Goal: Task Accomplishment & Management: Manage account settings

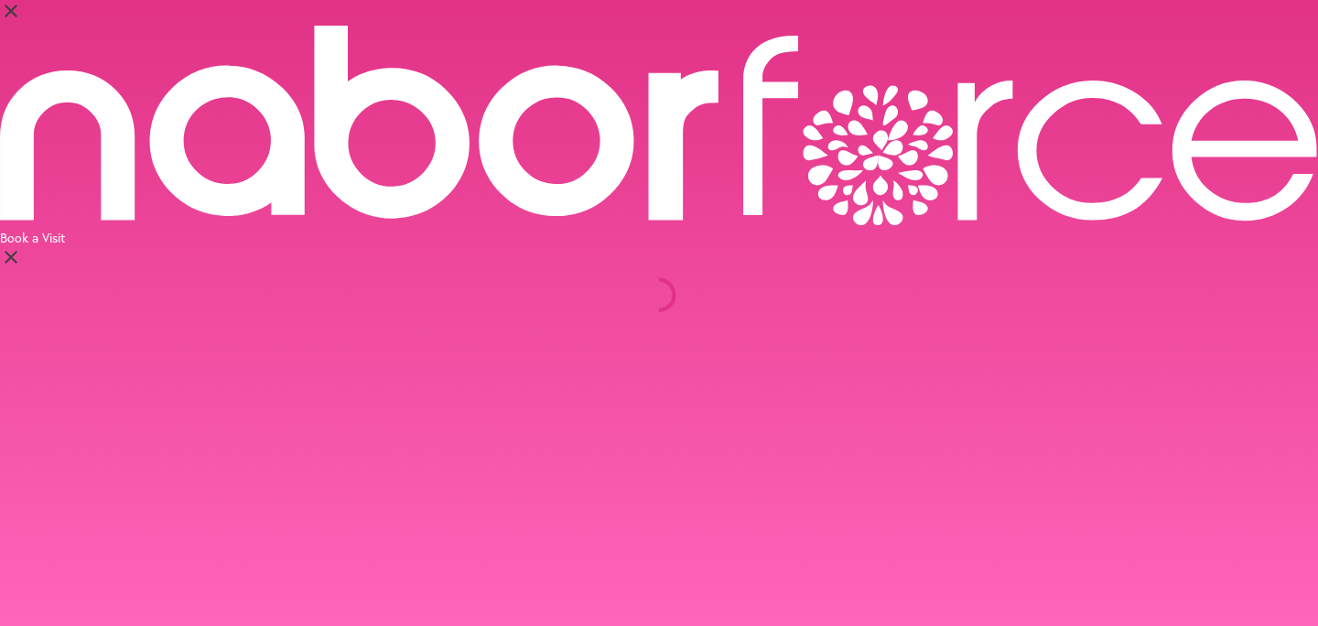
select select "*"
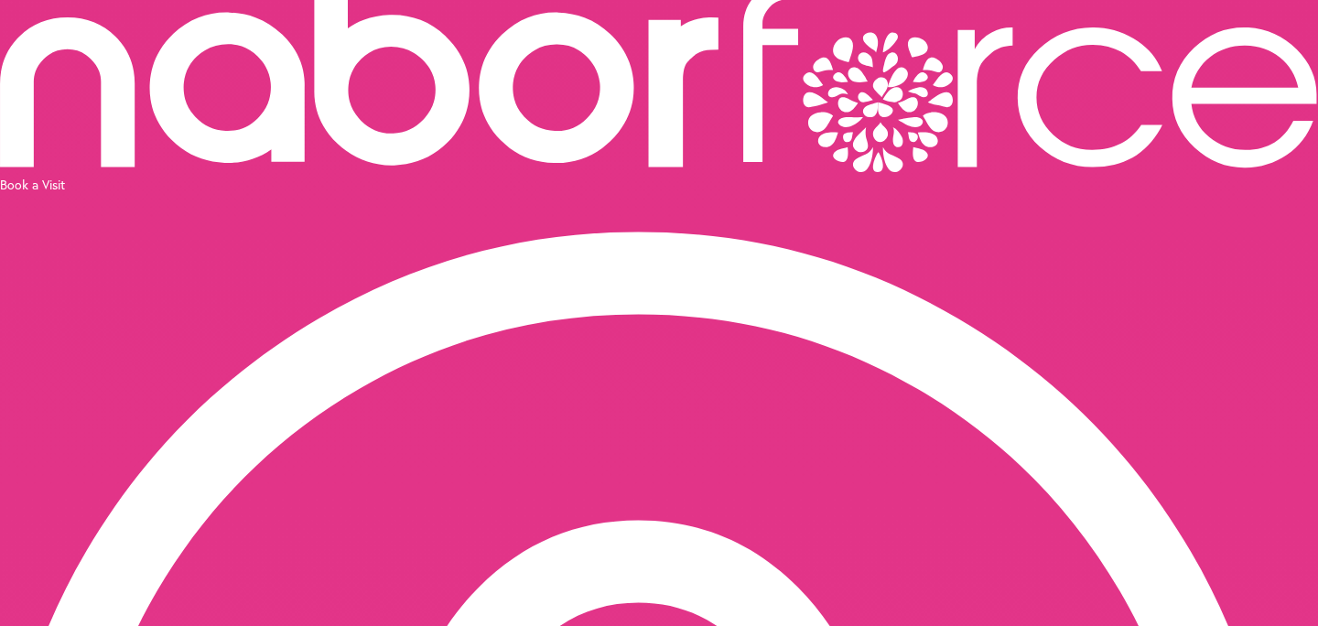
scroll to position [57, 0]
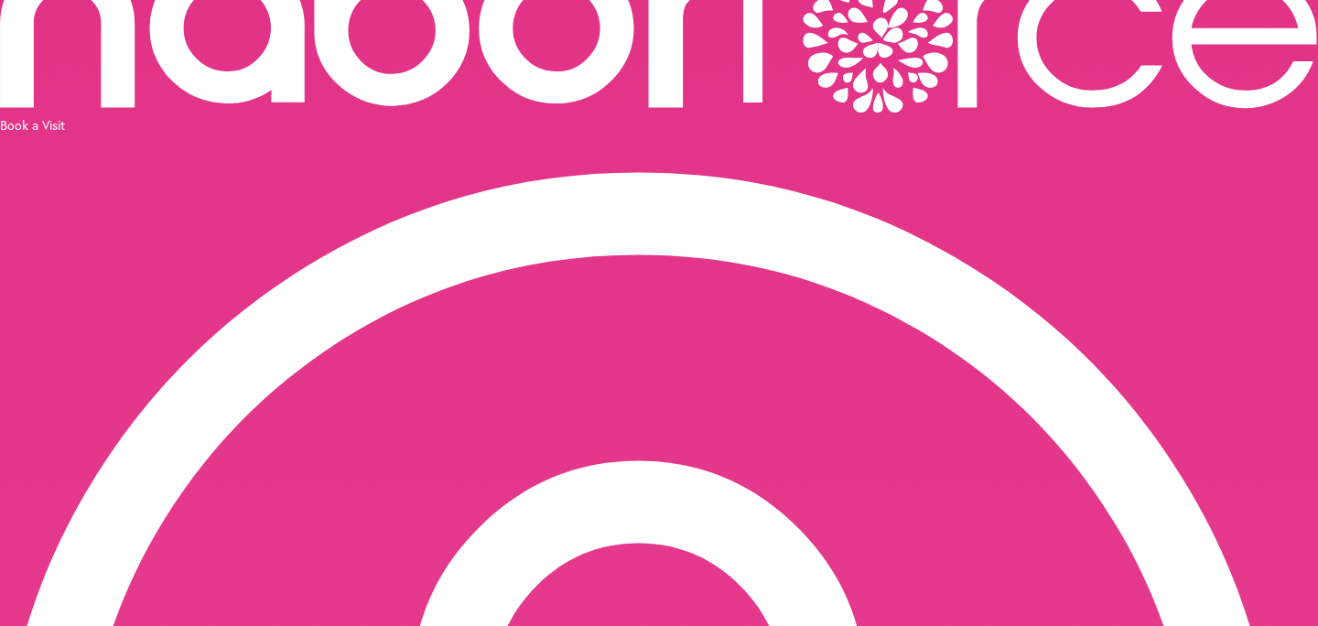
scroll to position [114, 0]
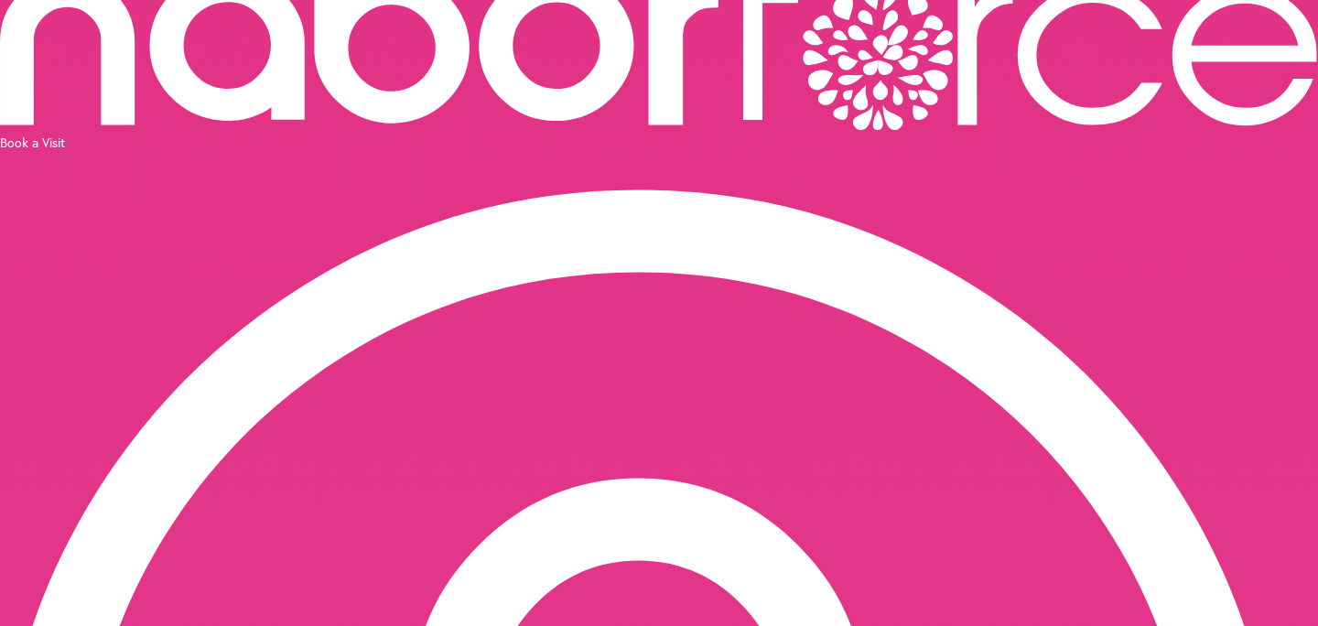
scroll to position [82, 0]
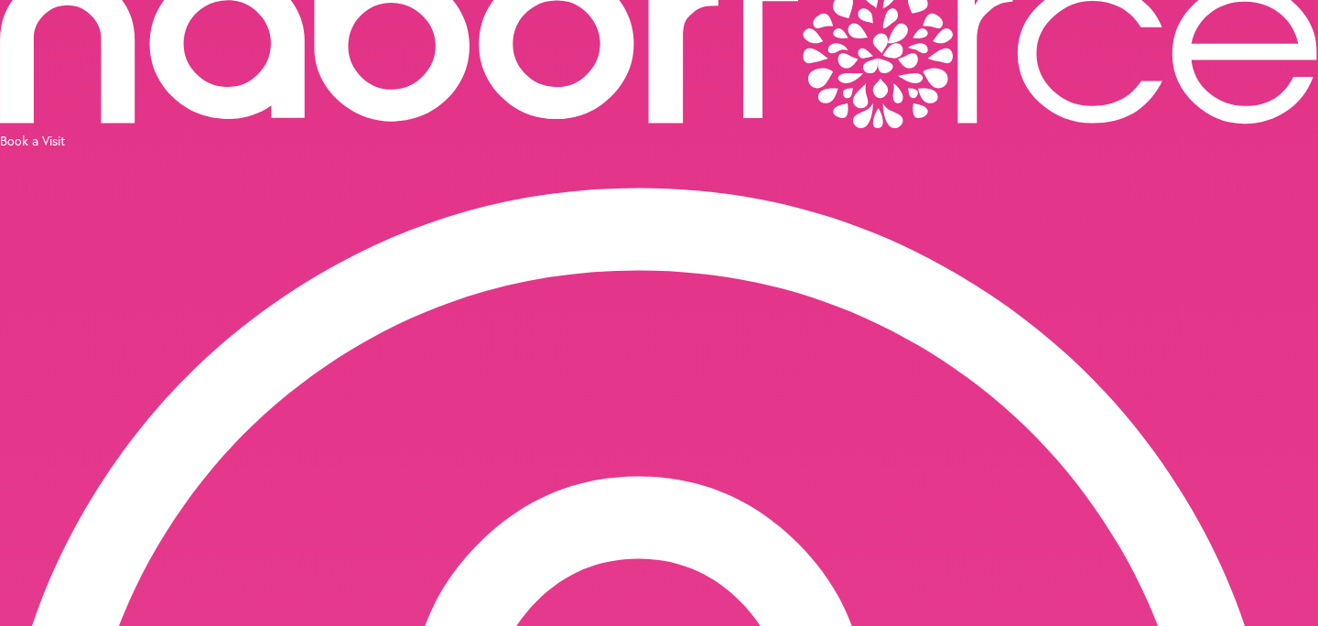
scroll to position [103, 0]
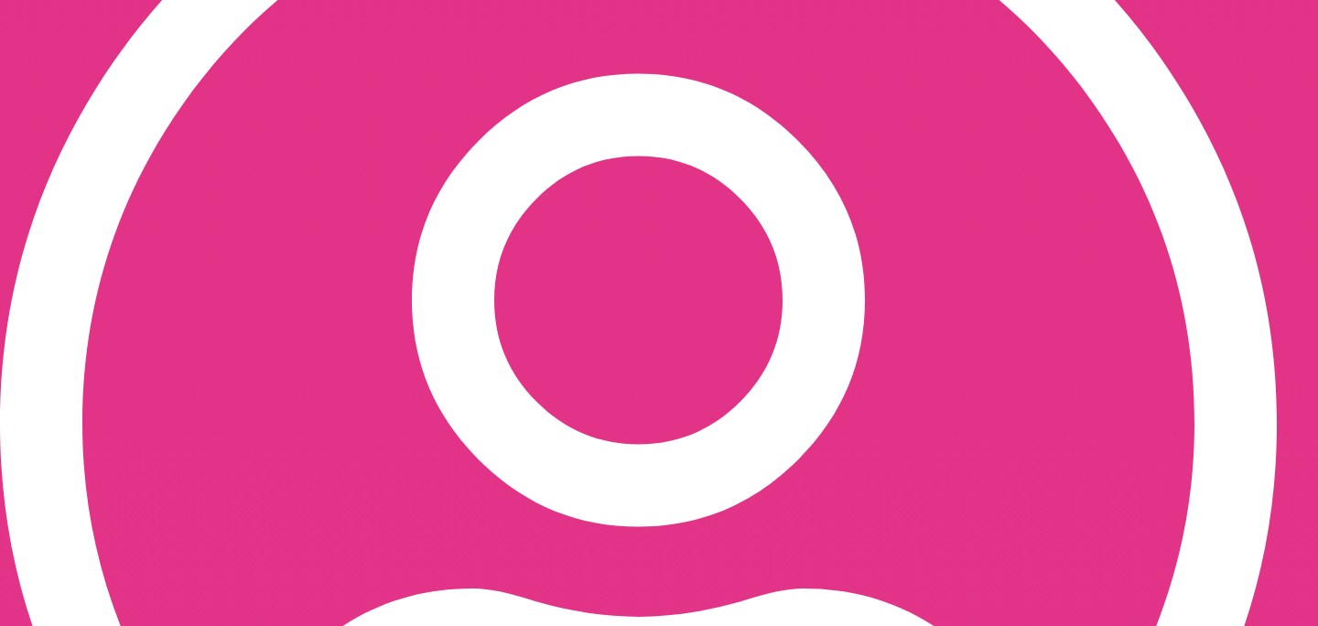
scroll to position [0, 0]
